Goal: Task Accomplishment & Management: Manage account settings

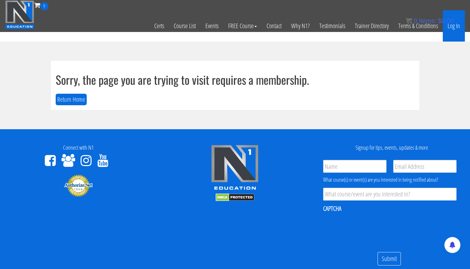
click at [457, 25] on link "Log In" at bounding box center [454, 25] width 22 height 31
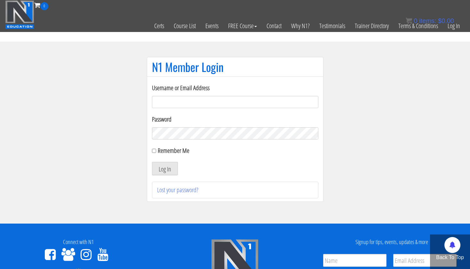
type input "[EMAIL_ADDRESS][DOMAIN_NAME]"
click at [164, 169] on button "Log In" at bounding box center [165, 168] width 26 height 13
type input "[EMAIL_ADDRESS][DOMAIN_NAME]"
click at [164, 170] on button "Log In" at bounding box center [165, 168] width 26 height 13
